Goal: Task Accomplishment & Management: Use online tool/utility

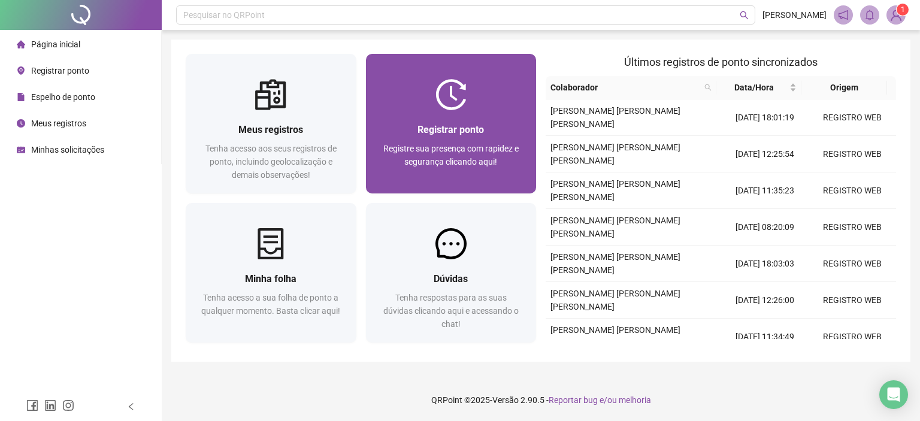
click at [460, 106] on img at bounding box center [451, 94] width 31 height 31
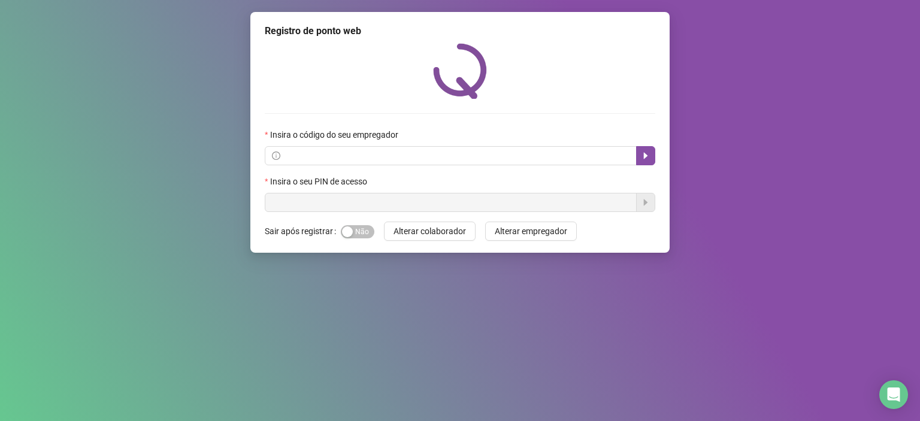
click at [813, 116] on div "Registro de ponto web Insira o código do seu empregador Insira o seu PIN de ace…" at bounding box center [460, 210] width 920 height 421
click at [815, 141] on div "Registro de ponto web Insira o código do seu empregador Insira o seu PIN de ace…" at bounding box center [460, 210] width 920 height 421
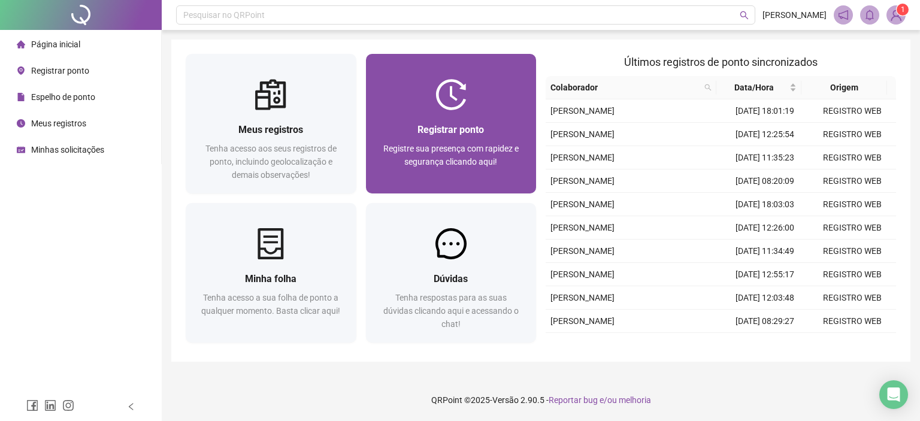
click at [435, 119] on div "Registrar ponto Registre sua presença com rapidez e segurança clicando aqui!" at bounding box center [451, 151] width 171 height 83
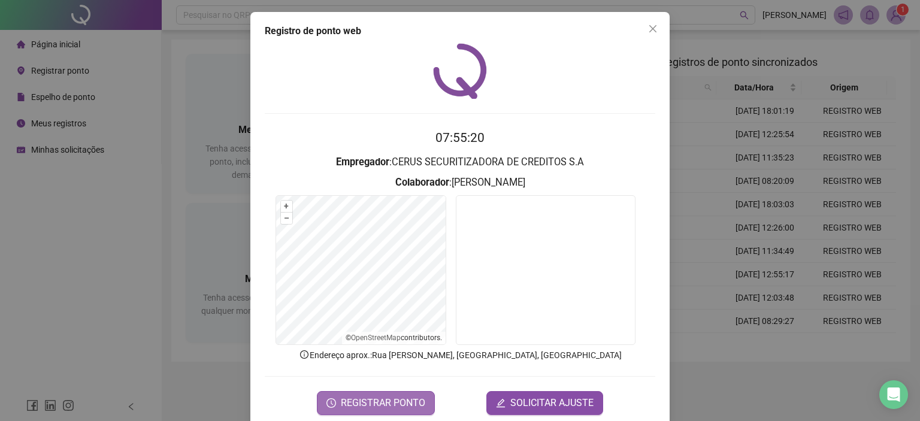
click at [395, 400] on span "REGISTRAR PONTO" at bounding box center [383, 403] width 84 height 14
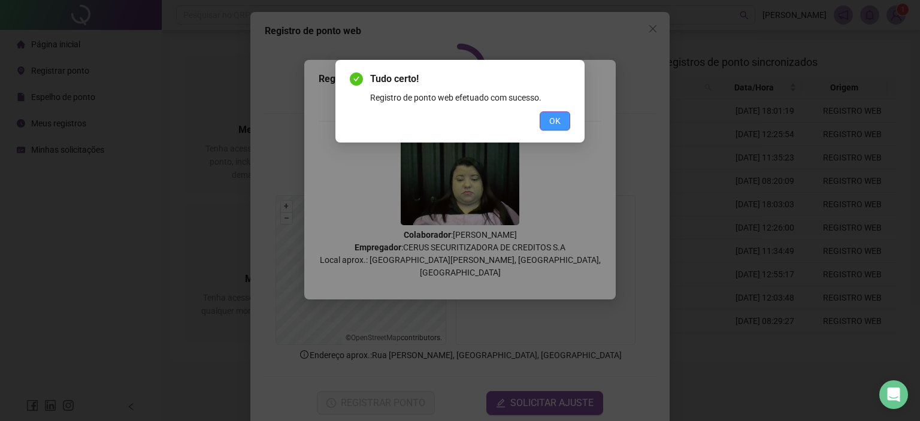
click at [553, 119] on span "OK" at bounding box center [554, 120] width 11 height 13
